Goal: Find specific page/section: Find specific page/section

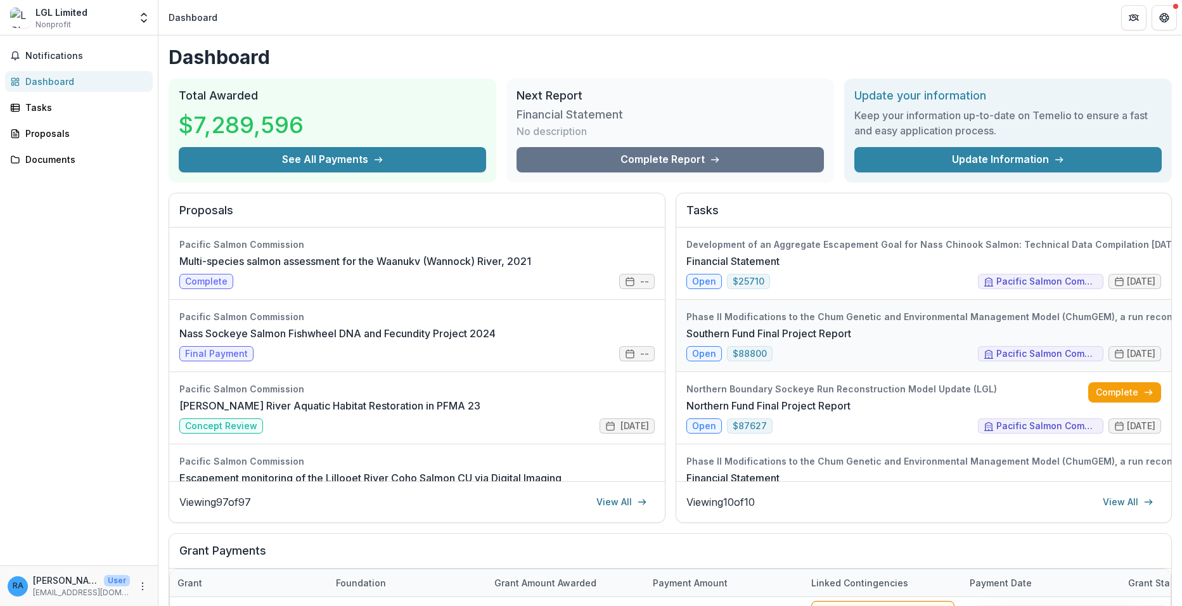
click at [701, 341] on link "Southern Fund Final Project Report" at bounding box center [768, 333] width 165 height 15
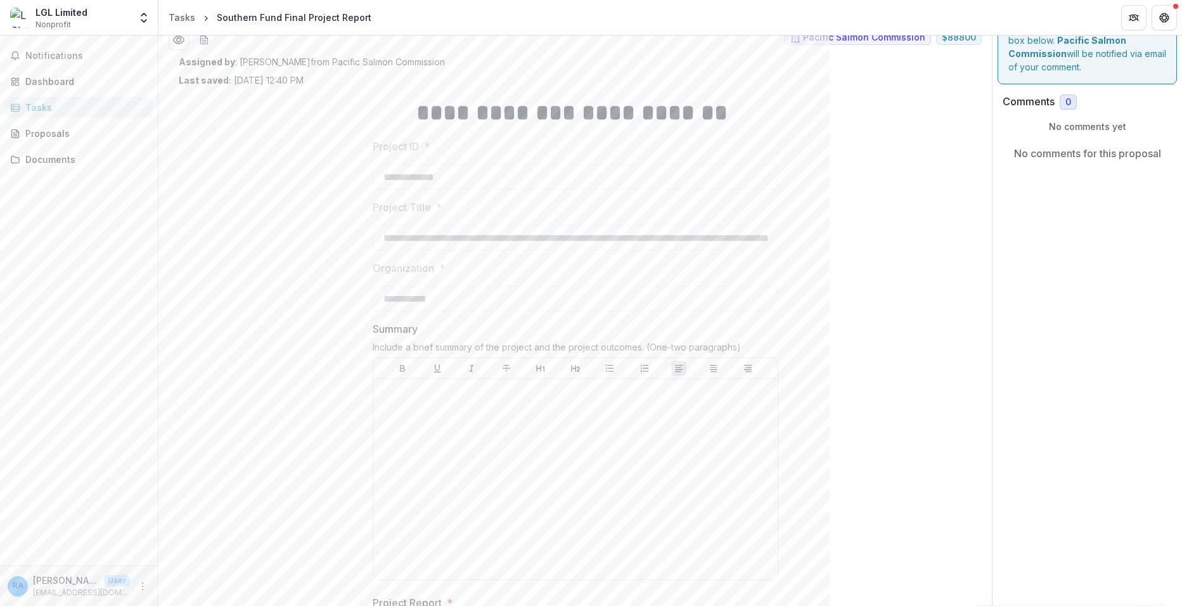
scroll to position [35, 0]
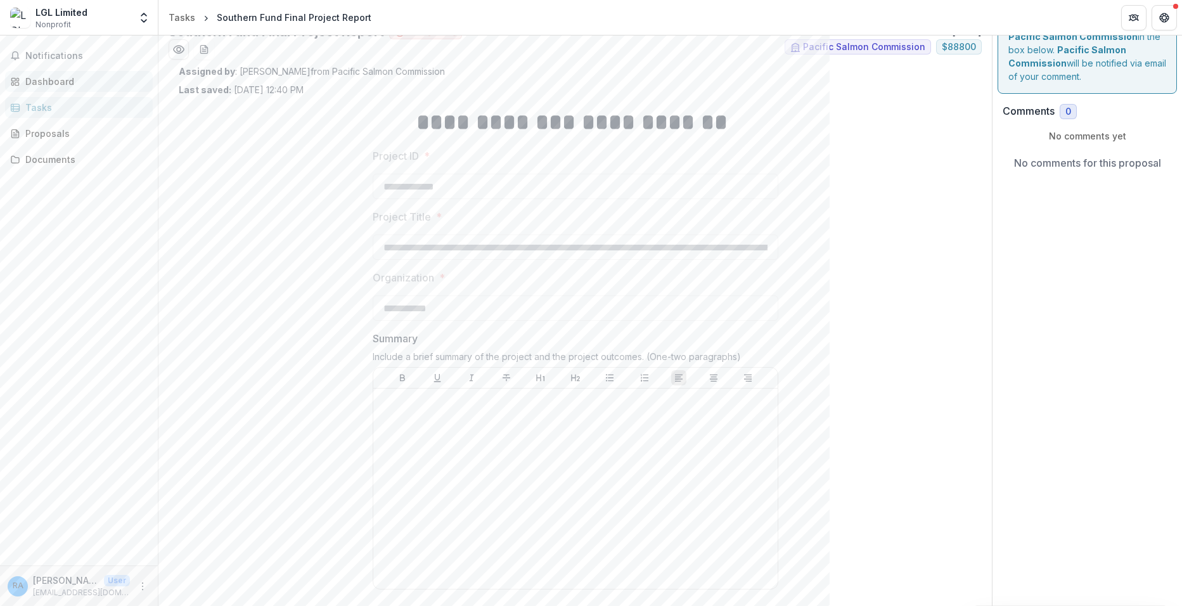
click at [49, 82] on div "Dashboard" at bounding box center [83, 81] width 117 height 13
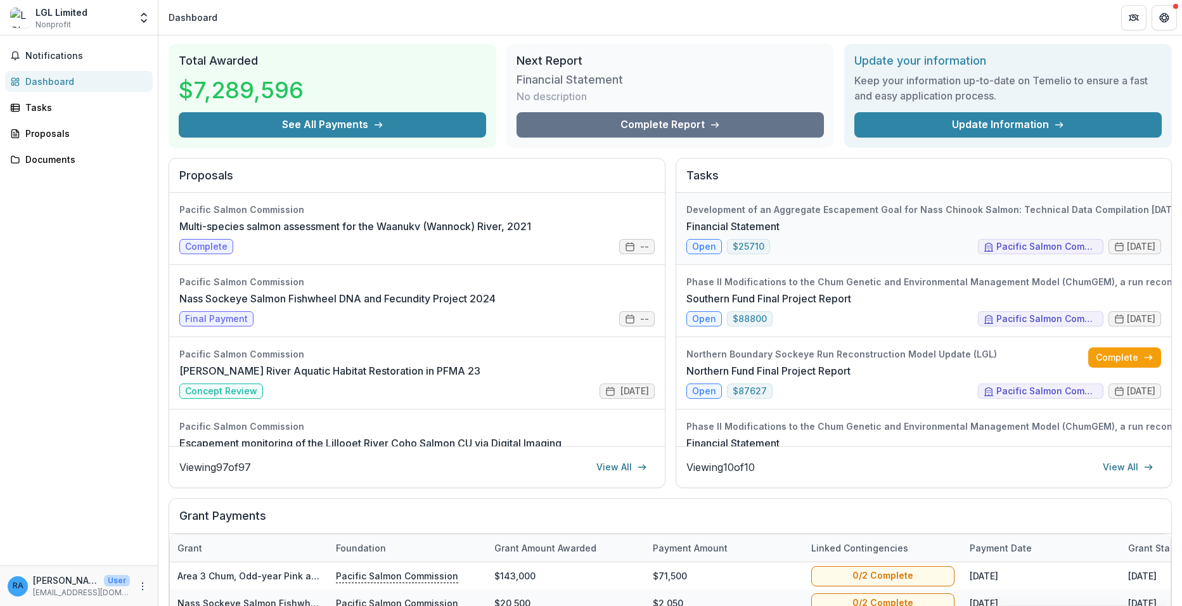
click at [697, 234] on link "Financial Statement" at bounding box center [732, 226] width 93 height 15
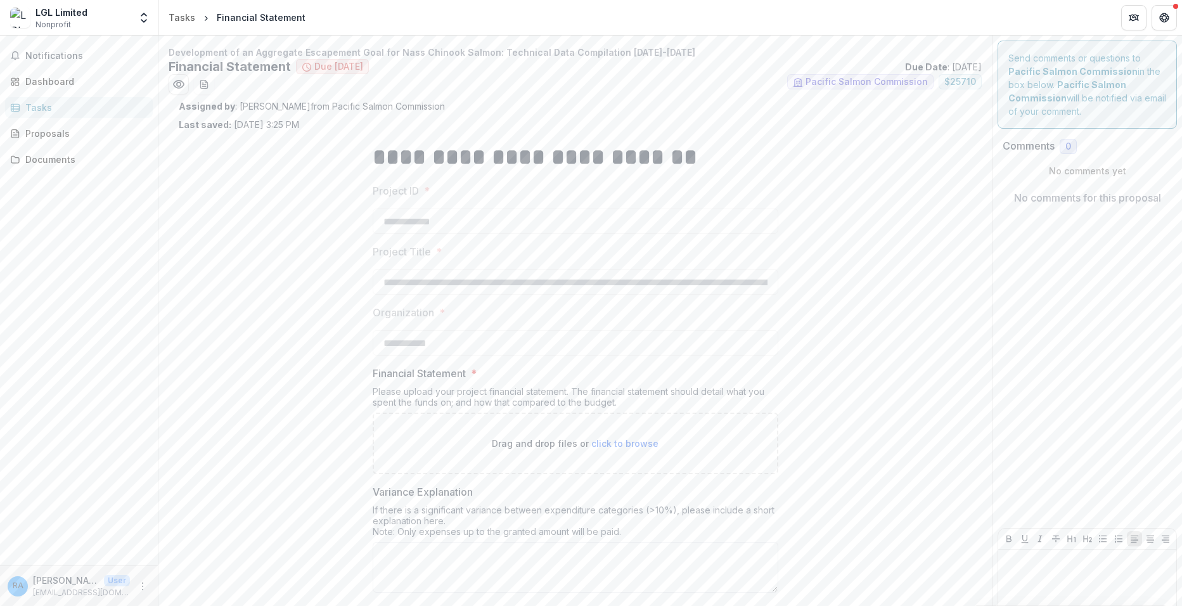
scroll to position [58, 0]
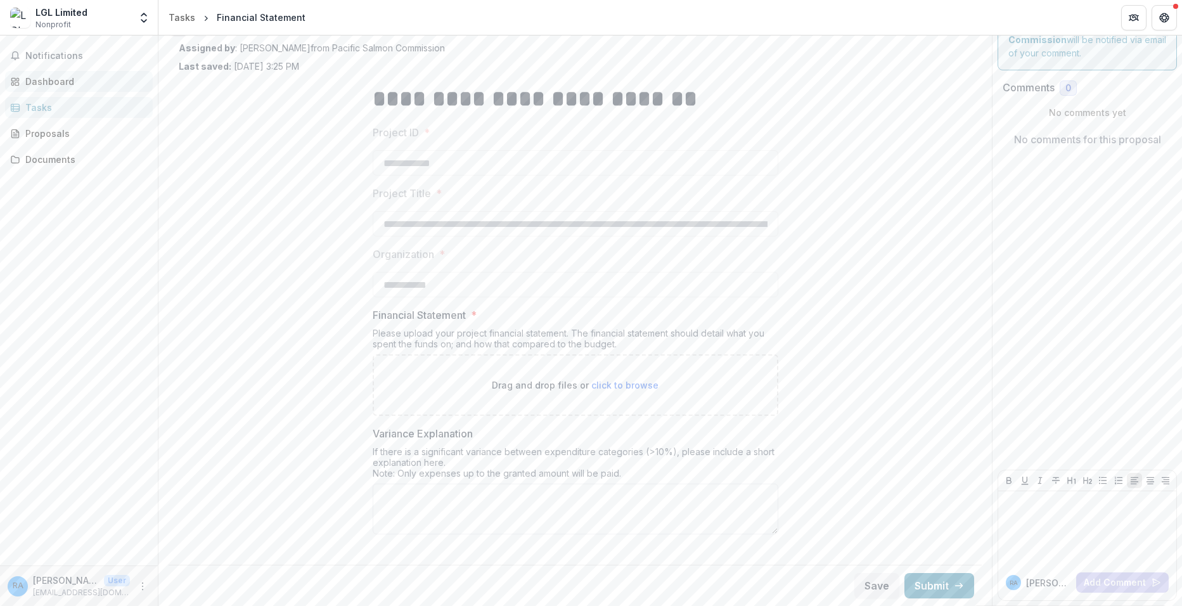
click at [40, 81] on div "Dashboard" at bounding box center [83, 81] width 117 height 13
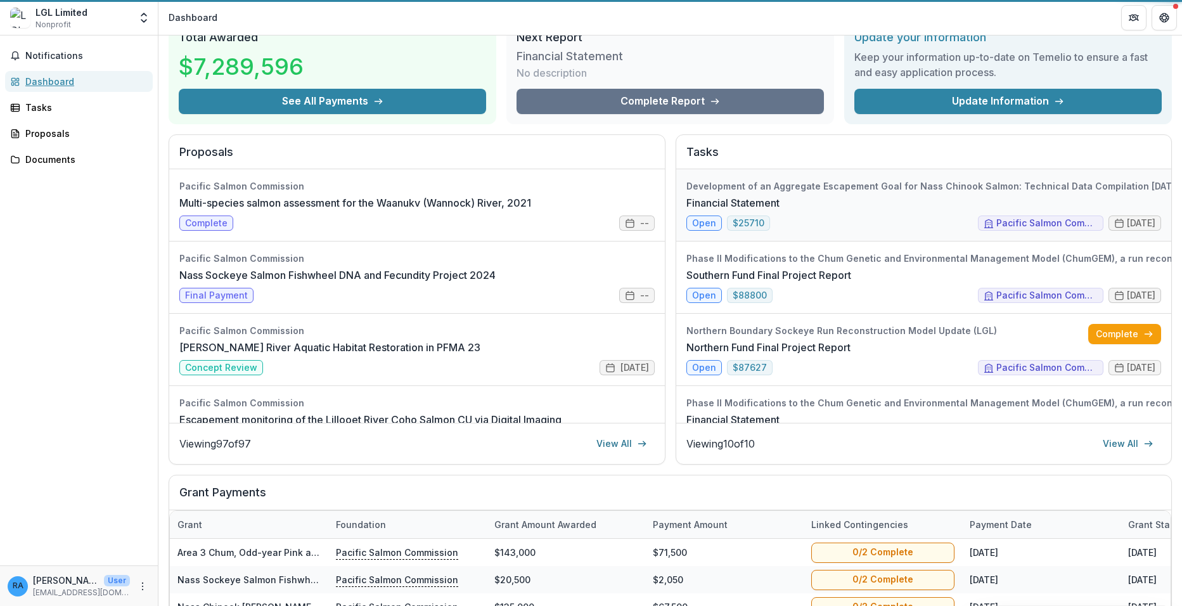
scroll to position [27, 0]
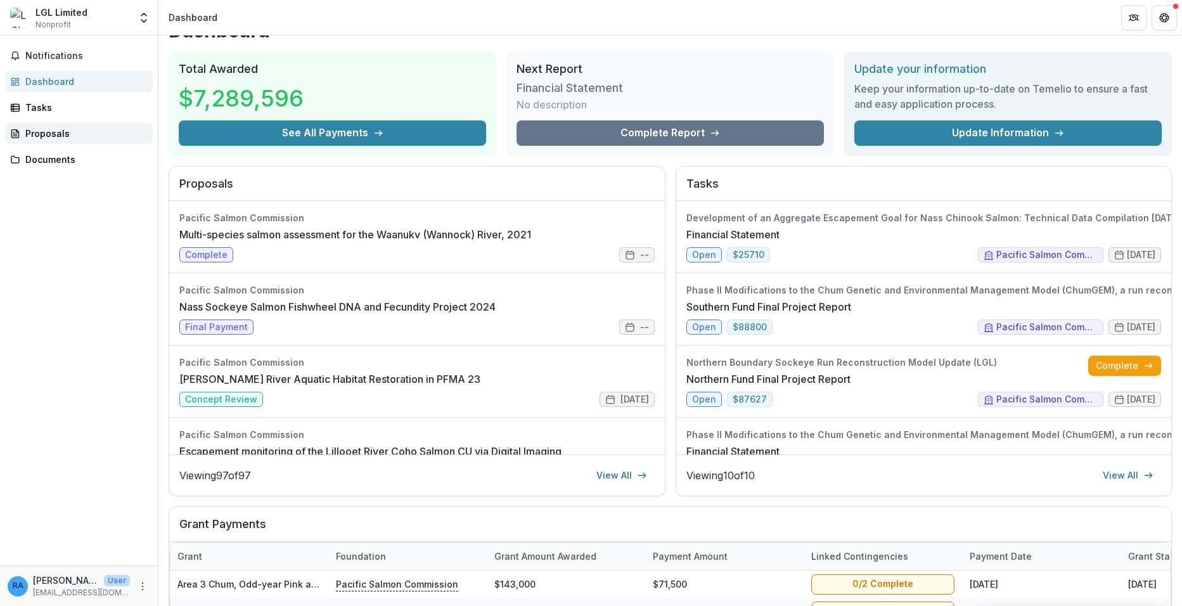
click at [34, 139] on div "Proposals" at bounding box center [83, 133] width 117 height 13
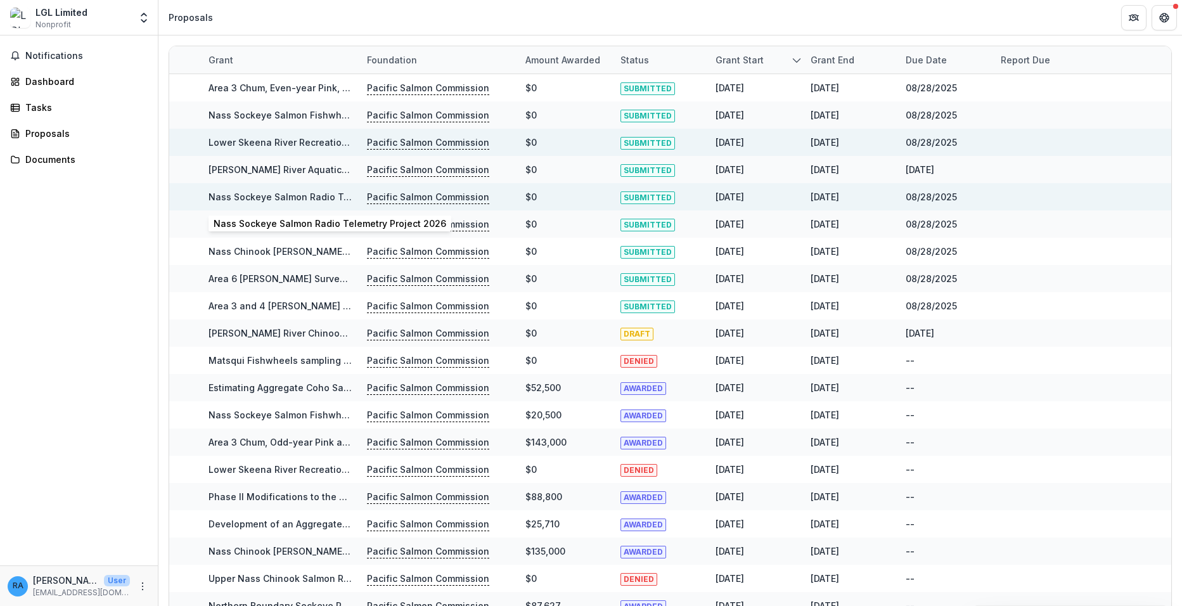
click at [272, 195] on link "Nass Sockeye Salmon Radio Telemetry Project 2026" at bounding box center [324, 196] width 233 height 11
